Goal: Check status

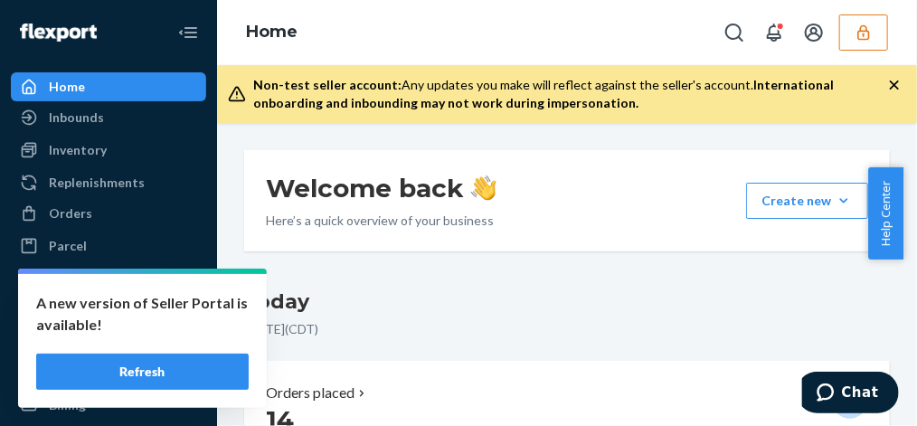
click at [150, 364] on button "Refresh" at bounding box center [142, 372] width 212 height 36
